Goal: Use online tool/utility: Use online tool/utility

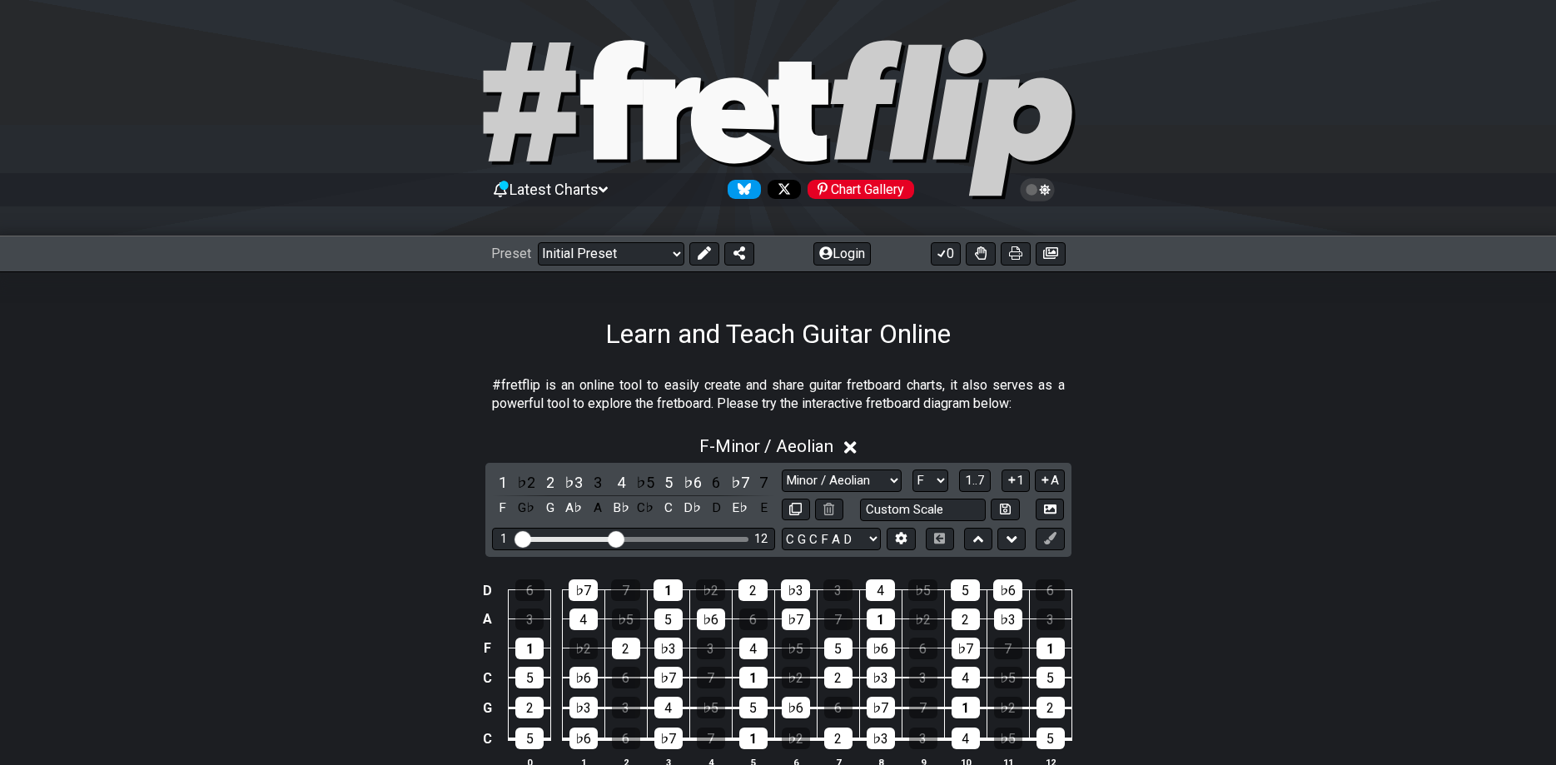
select select "Minor / Aeolian"
select select "F"
select select "C G C F A D"
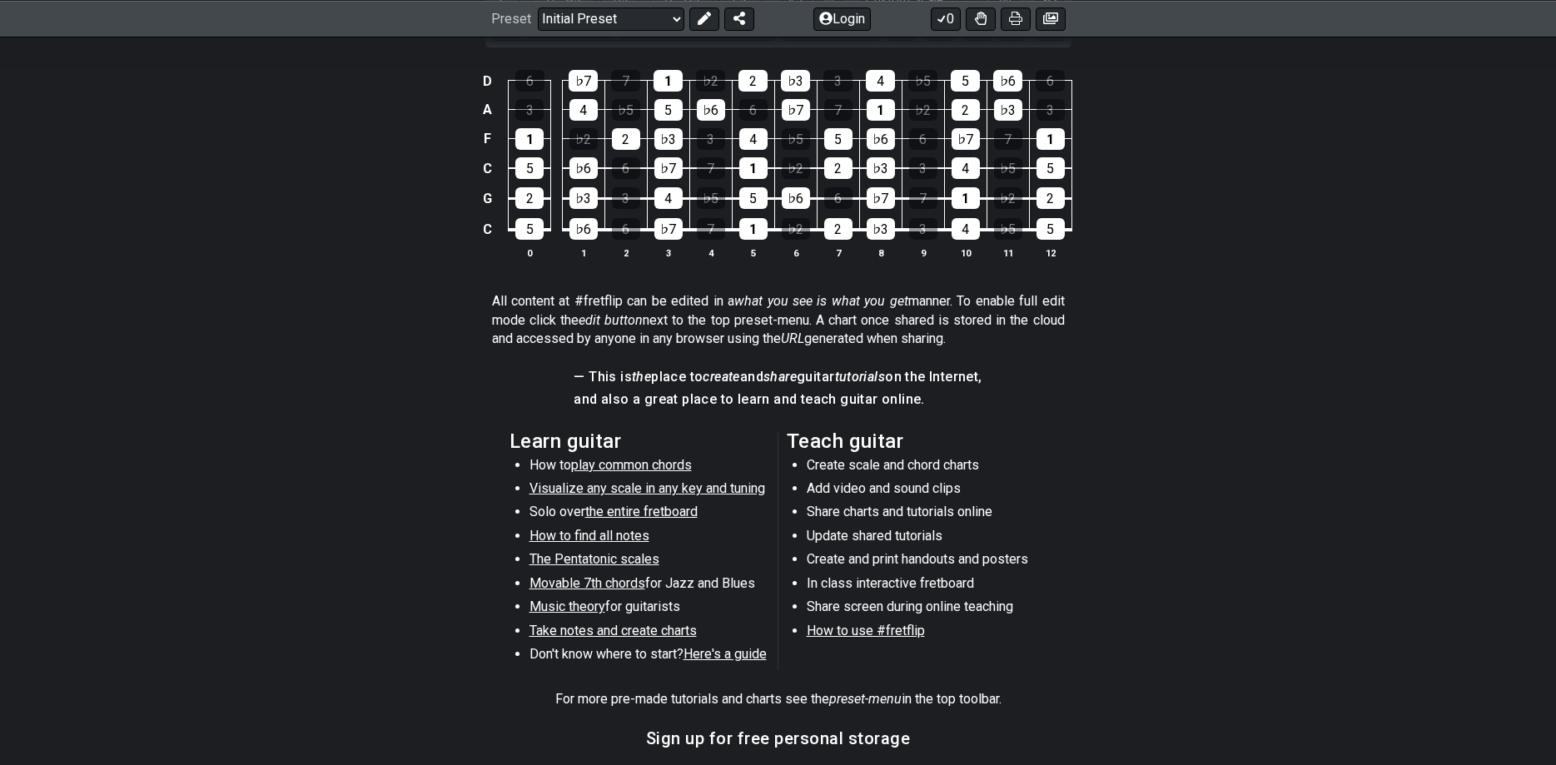
click at [1223, 128] on div "D 6 ♭7 7 1 ♭2 2 ♭3 3 4 ♭5 5 ♭6 6 A 3 4 ♭5 5 ♭6 6 ♭7 7 1 ♭2 2 ♭3 3 F 1 ♭2 2 ♭3 3…" at bounding box center [778, 165] width 1556 height 234
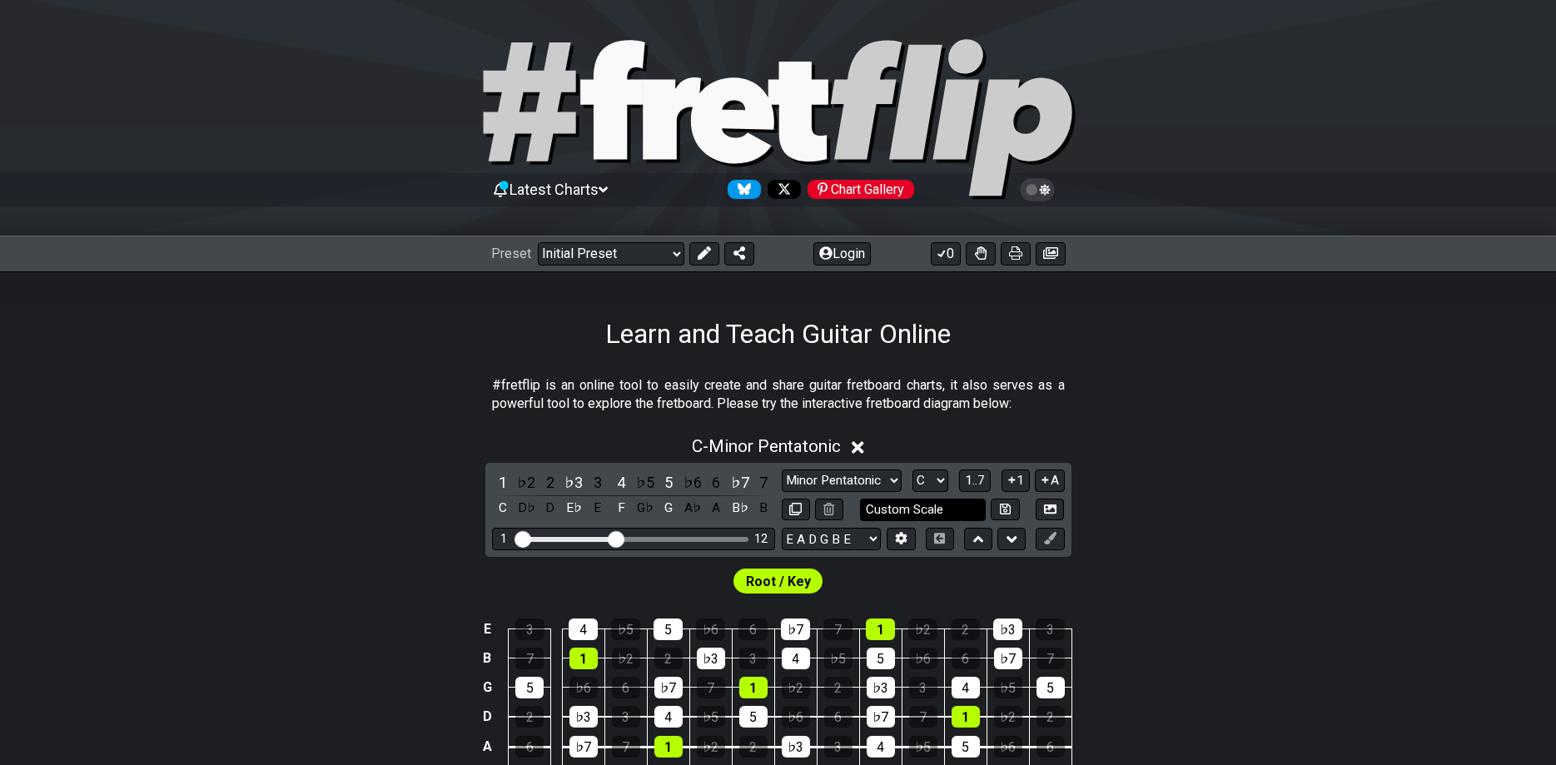
scroll to position [340, 0]
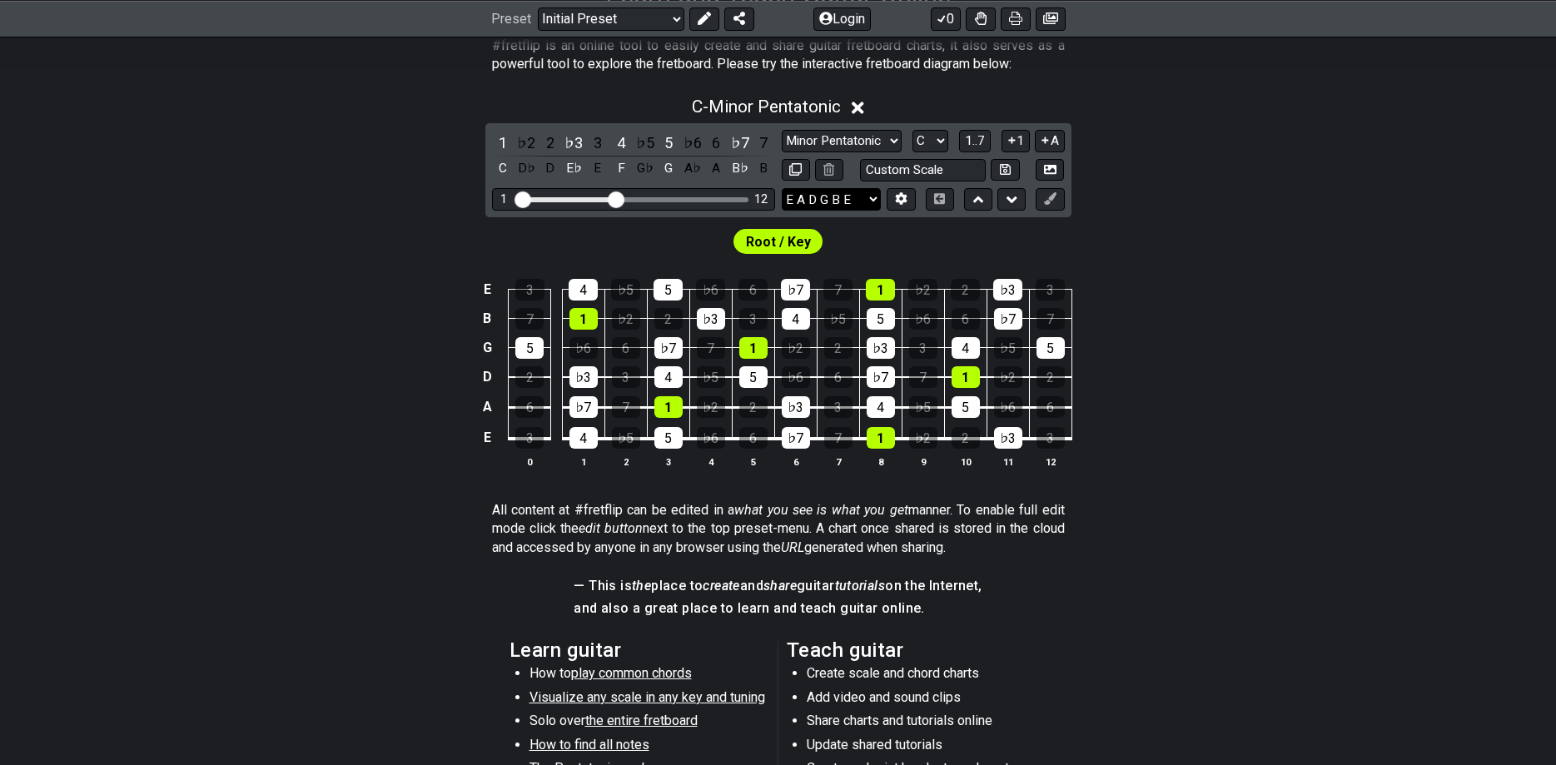
click at [782, 188] on select "E A D G B E E A D G B E E A D G B E B E A D F♯ B A D G C E A D A D G B E E♭ A♭ …" at bounding box center [831, 199] width 99 height 22
select select "C G C F A D"
click option "C G C F A D" at bounding box center [0, 0] width 0 height 0
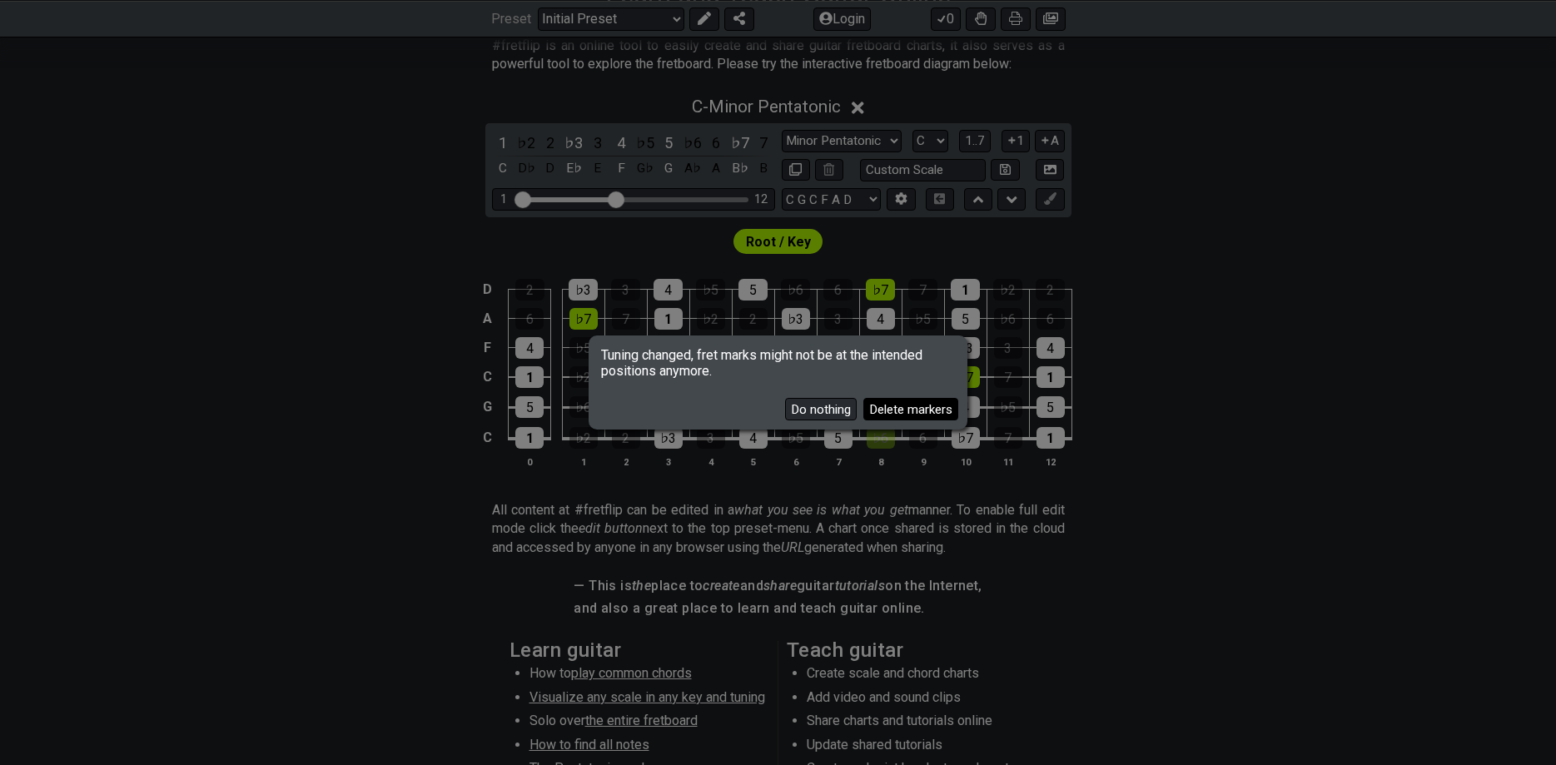
click at [900, 416] on button "Delete markers" at bounding box center [910, 409] width 95 height 22
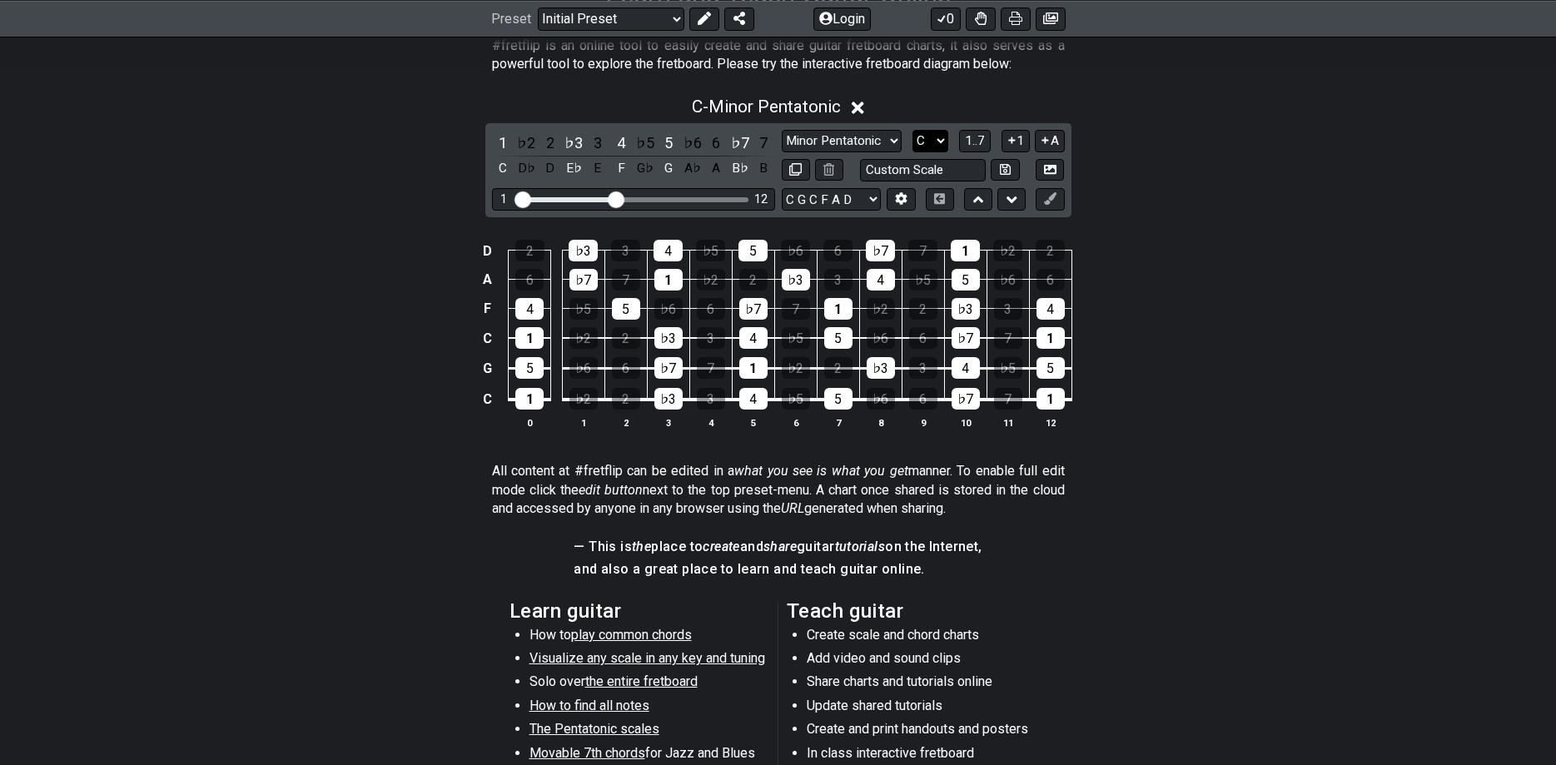
click at [912, 130] on select "A♭ A A♯ B♭ B C C♯ D♭ D D♯ E♭ E F F♯ G♭ G G♯" at bounding box center [930, 141] width 36 height 22
select select "F"
click option "F" at bounding box center [0, 0] width 0 height 0
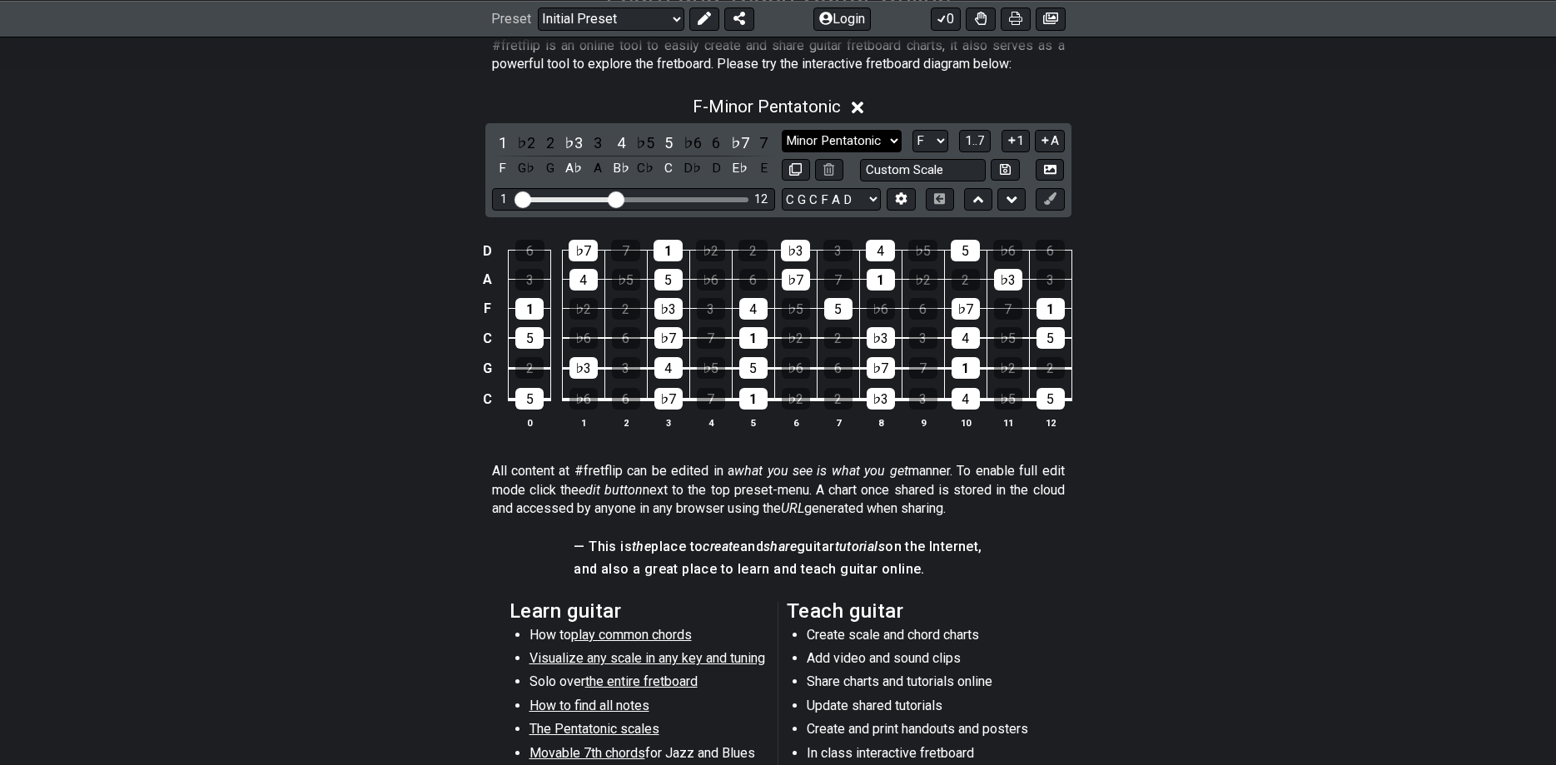
click at [782, 130] on select "Minor Pentatonic Click to edit Minor Pentatonic Major Pentatonic Minor Blues Ma…" at bounding box center [842, 141] width 120 height 22
select select "Minor / Aeolian"
click option "Minor / Aeolian" at bounding box center [0, 0] width 0 height 0
click at [862, 496] on p "All content at #fretflip can be edited in a what you see is what you get manner…" at bounding box center [778, 490] width 573 height 56
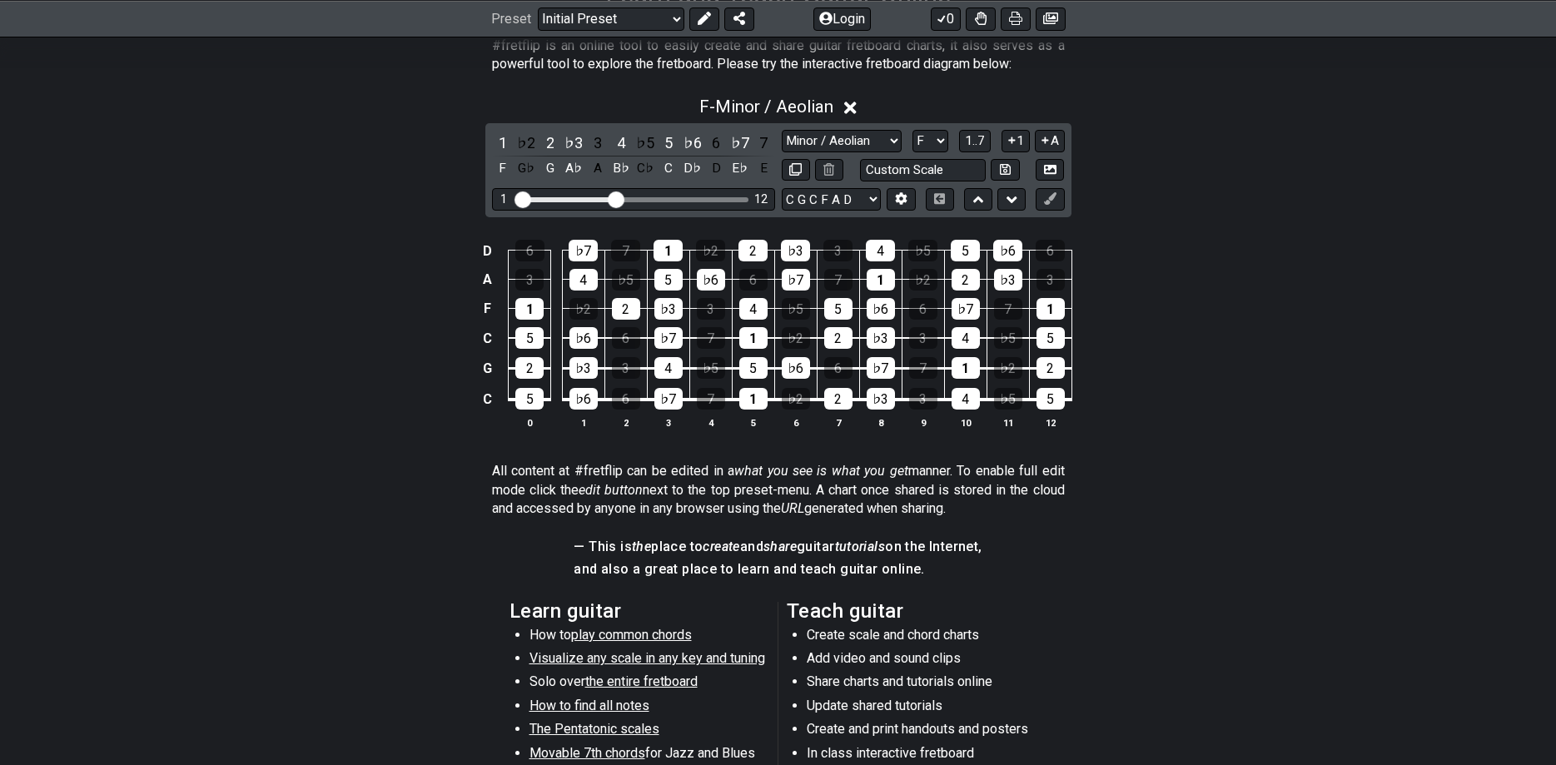
click at [927, 750] on li "In class interactive fretboard" at bounding box center [925, 755] width 237 height 23
